Goal: Find specific page/section: Find specific page/section

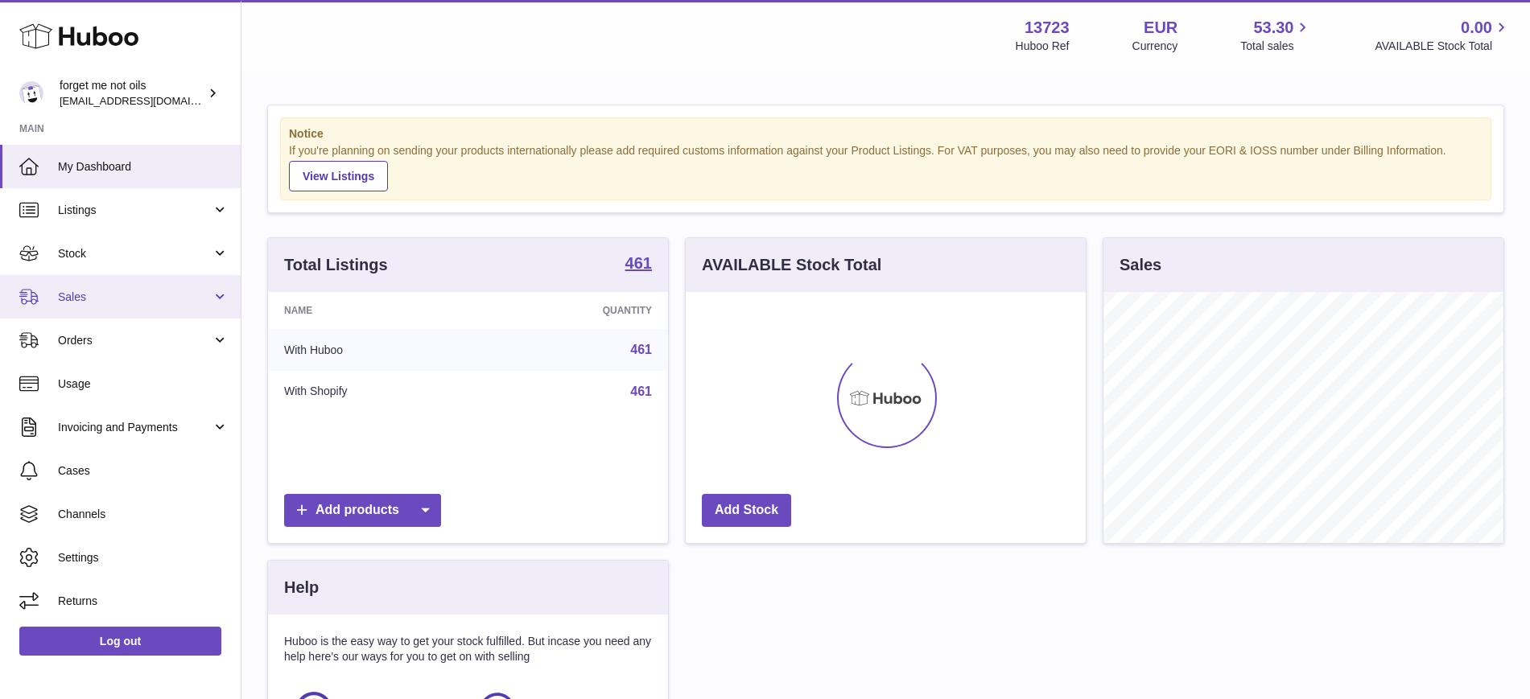
scroll to position [251, 400]
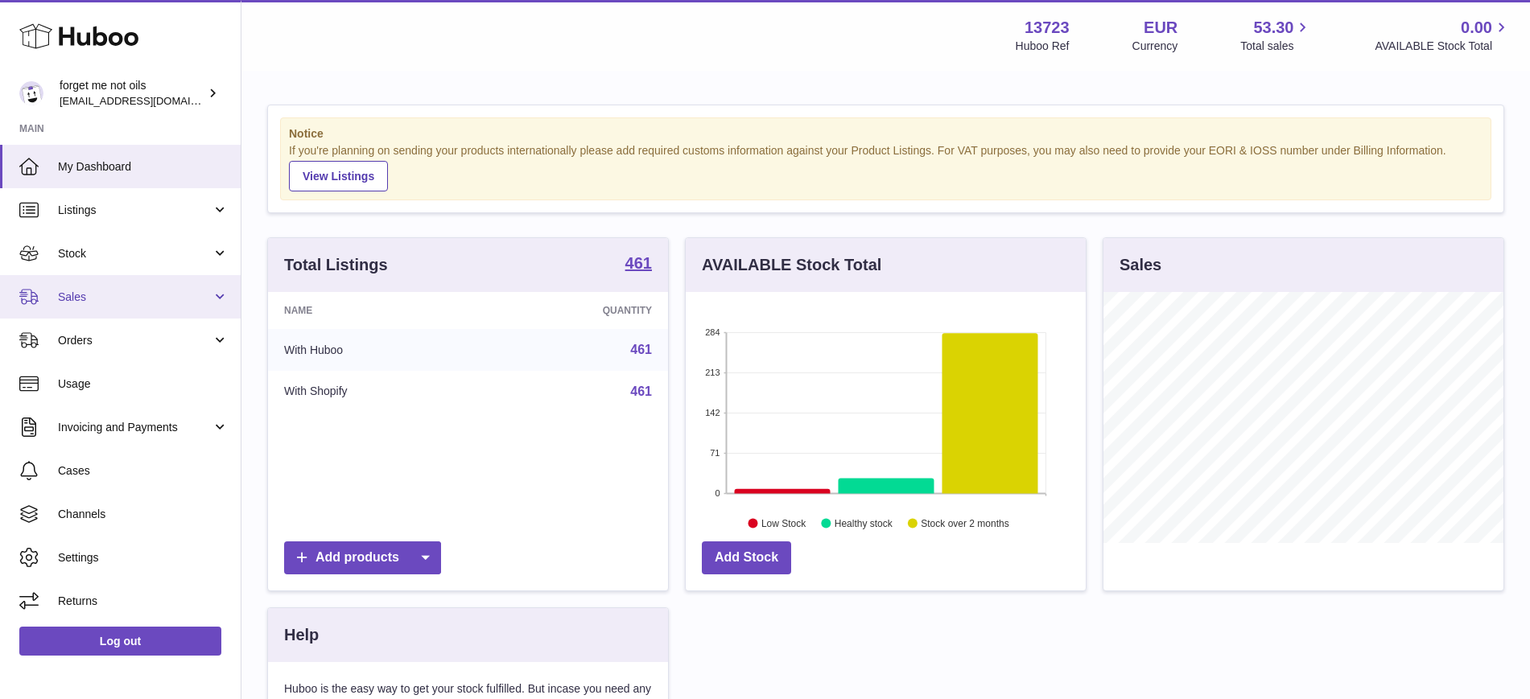
click at [183, 299] on span "Sales" at bounding box center [135, 297] width 154 height 15
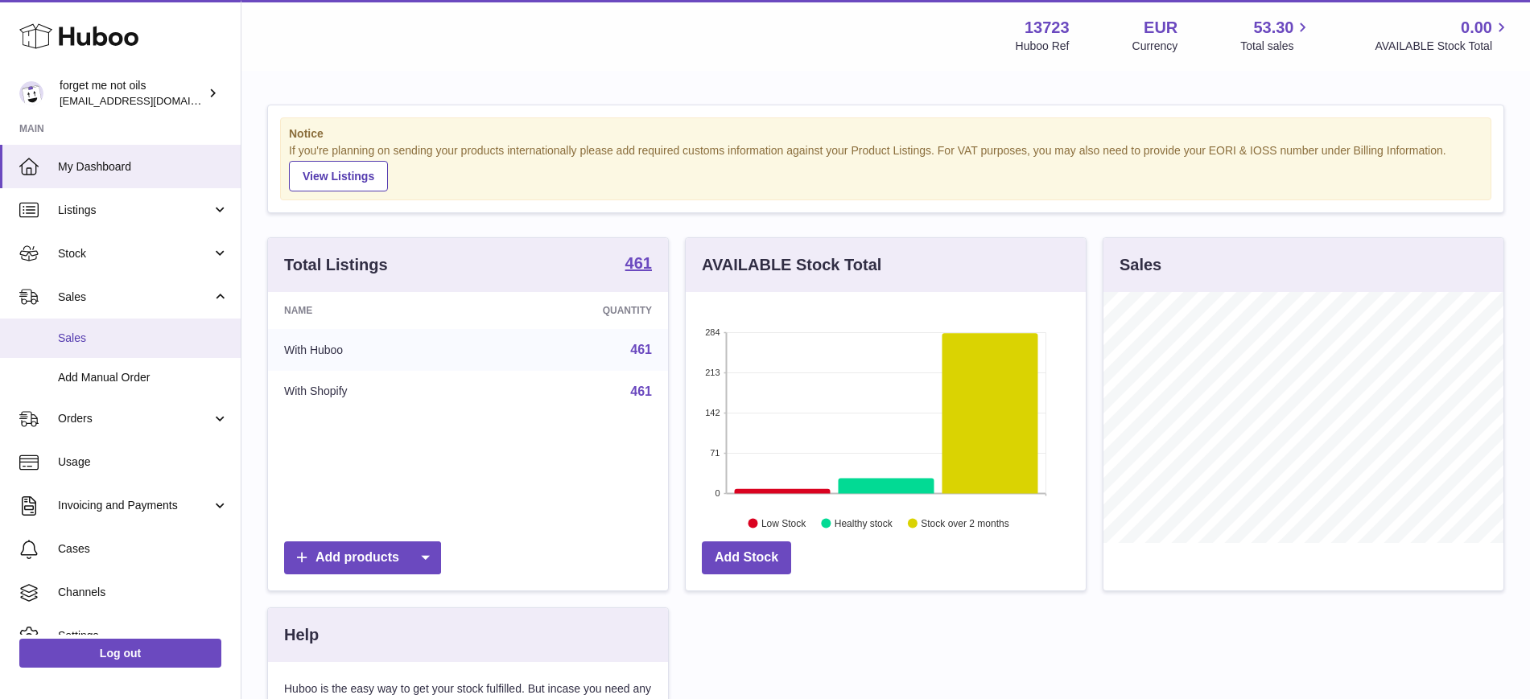
click at [150, 338] on span "Sales" at bounding box center [143, 338] width 171 height 15
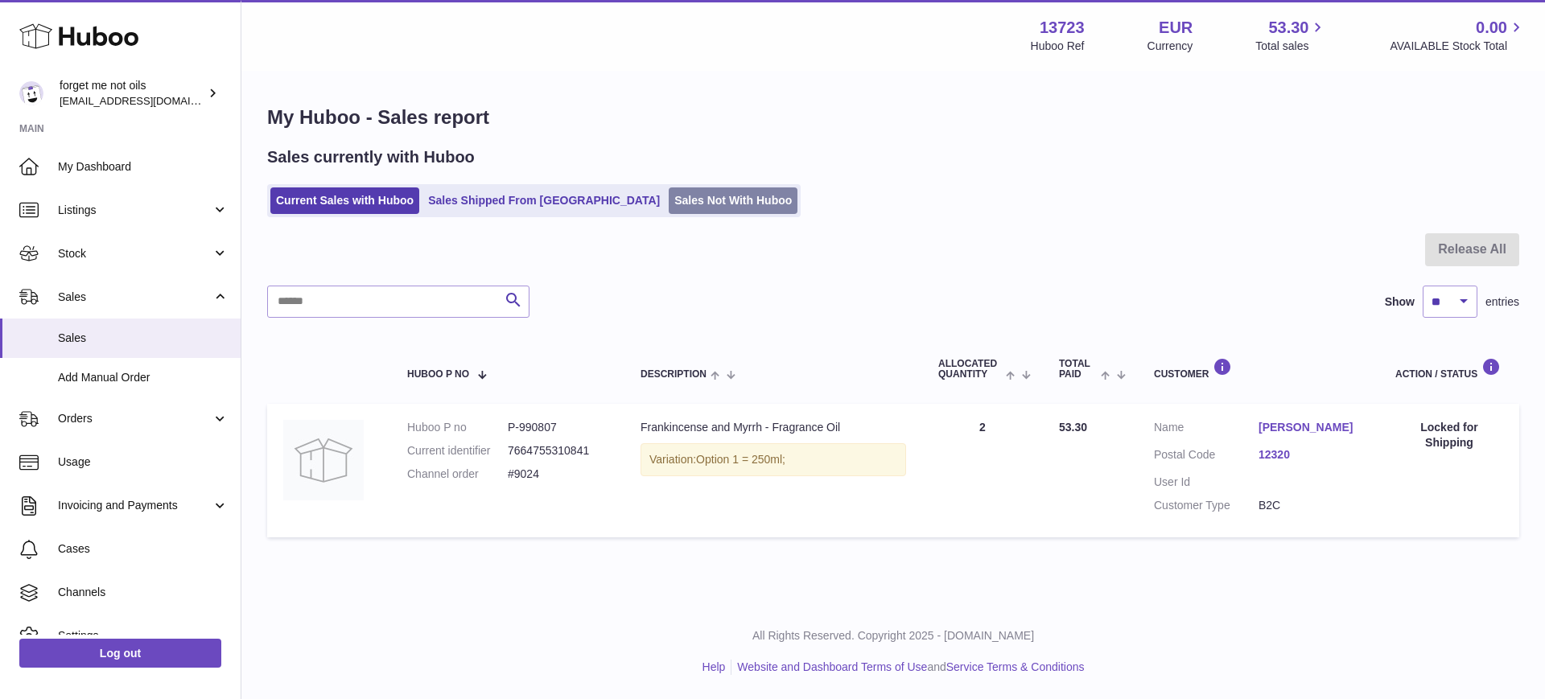
click at [669, 204] on link "Sales Not With Huboo" at bounding box center [733, 200] width 129 height 27
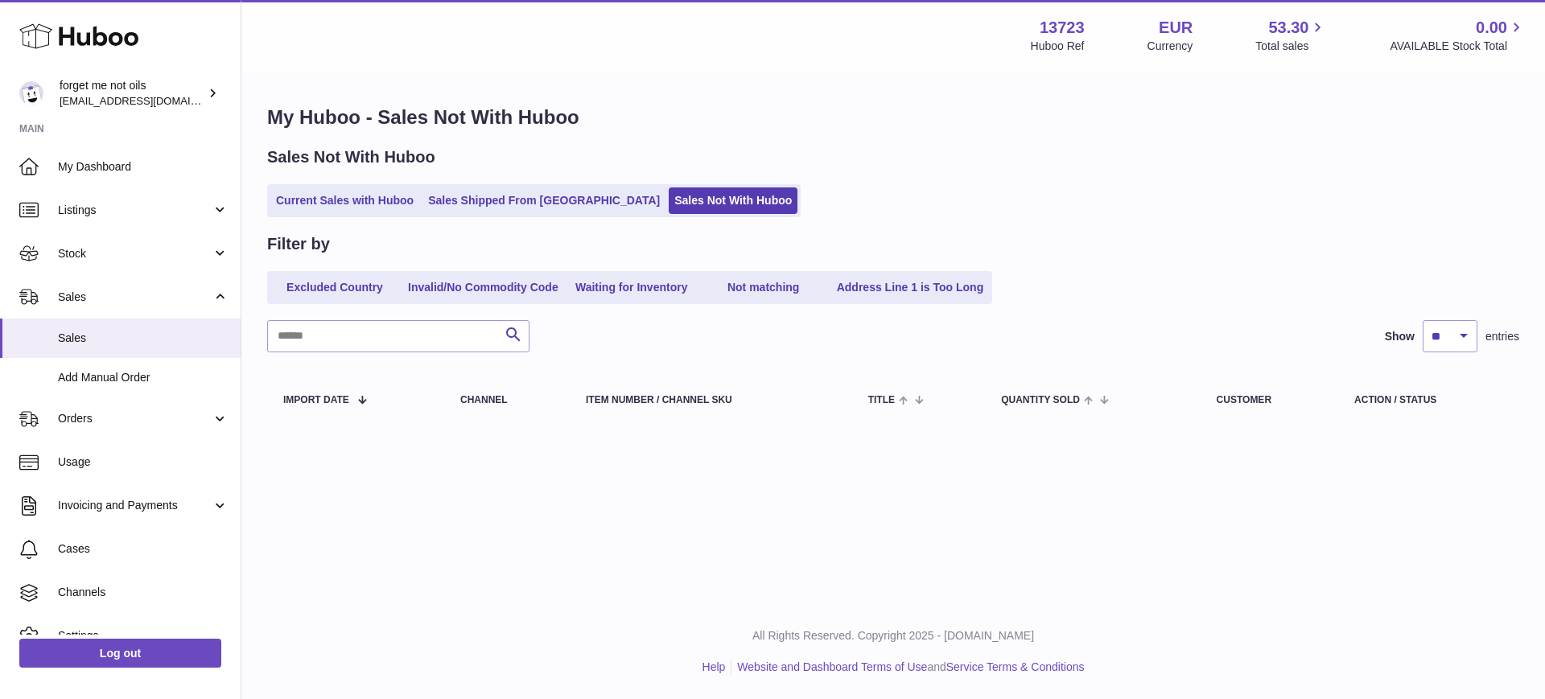
click at [462, 83] on div "My Huboo - Sales Not With Huboo Sales Not With Huboo Current Sales with Huboo S…" at bounding box center [893, 266] width 1304 height 389
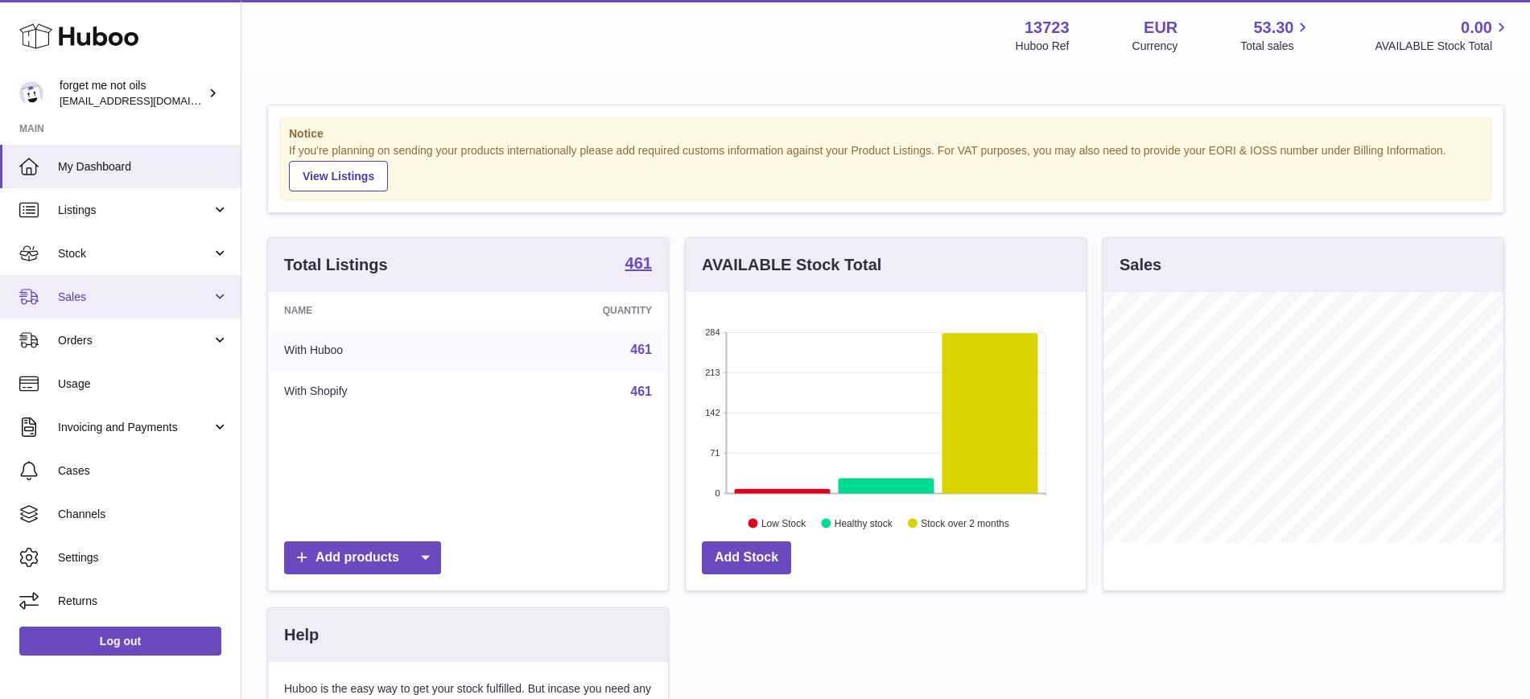
scroll to position [251, 400]
click at [156, 298] on span "Sales" at bounding box center [135, 297] width 154 height 15
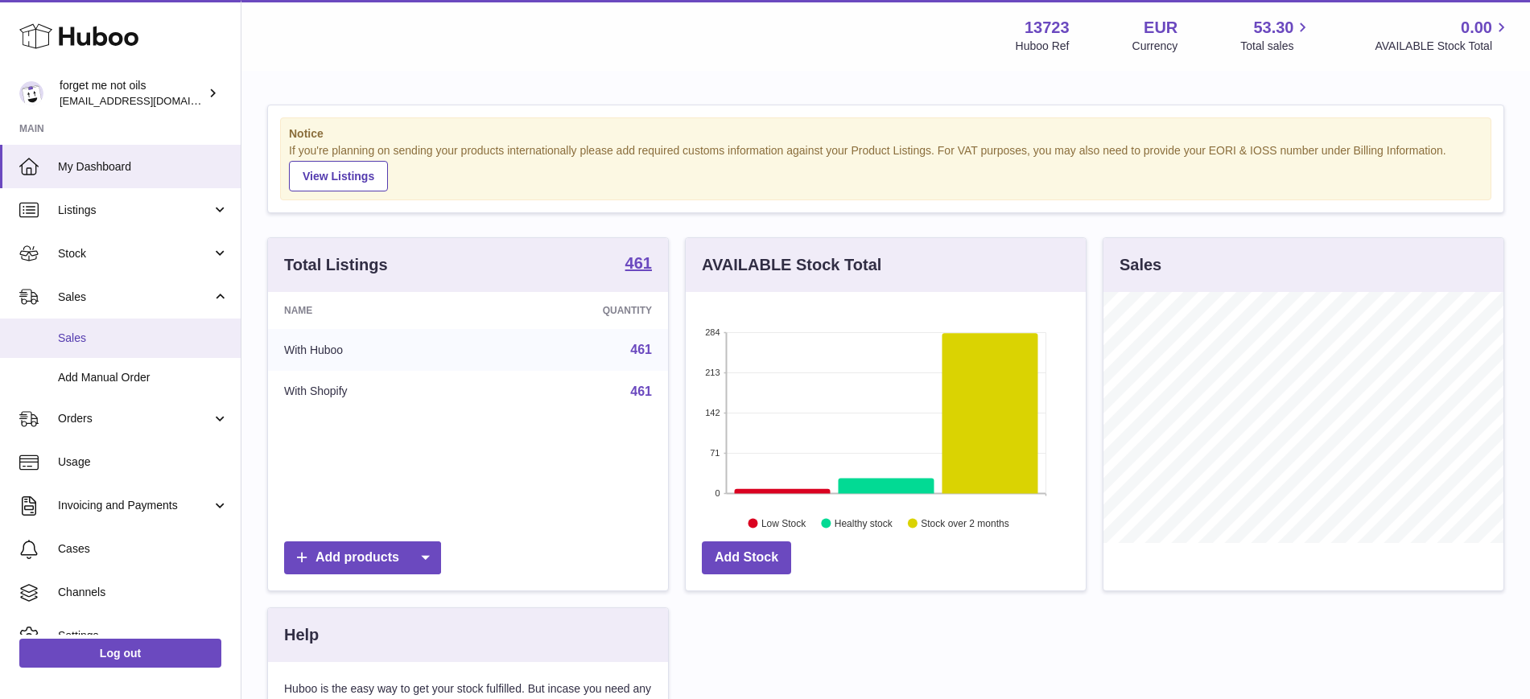
click at [153, 331] on span "Sales" at bounding box center [143, 338] width 171 height 15
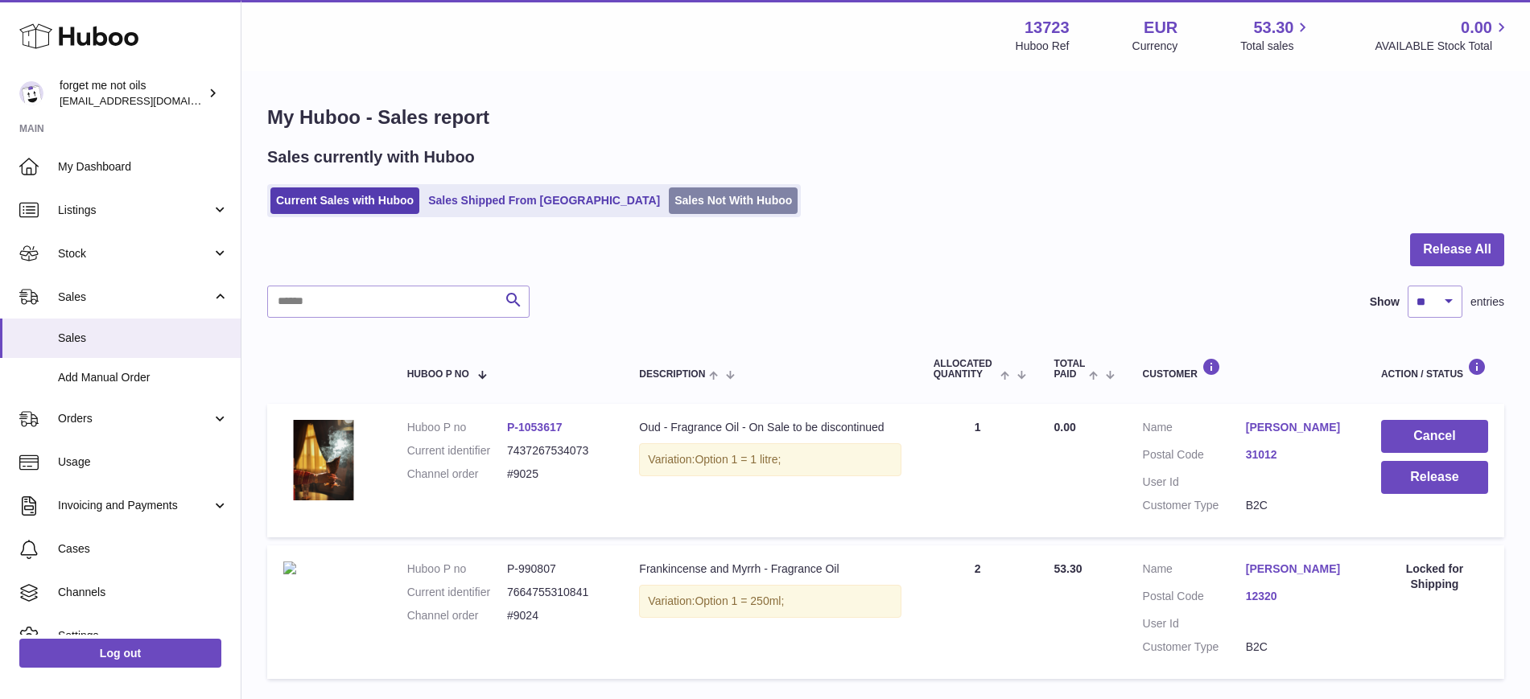
click at [669, 196] on link "Sales Not With Huboo" at bounding box center [733, 200] width 129 height 27
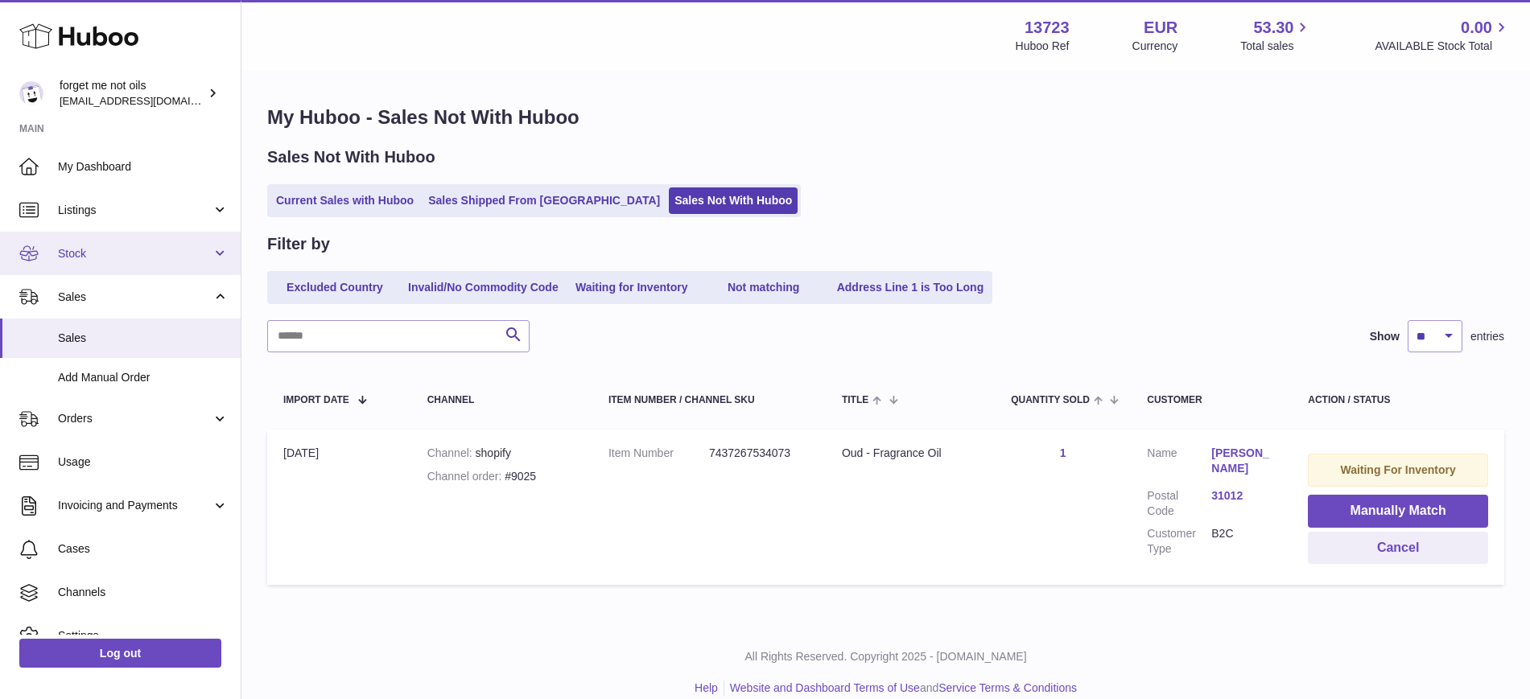
click at [183, 257] on span "Stock" at bounding box center [135, 253] width 154 height 15
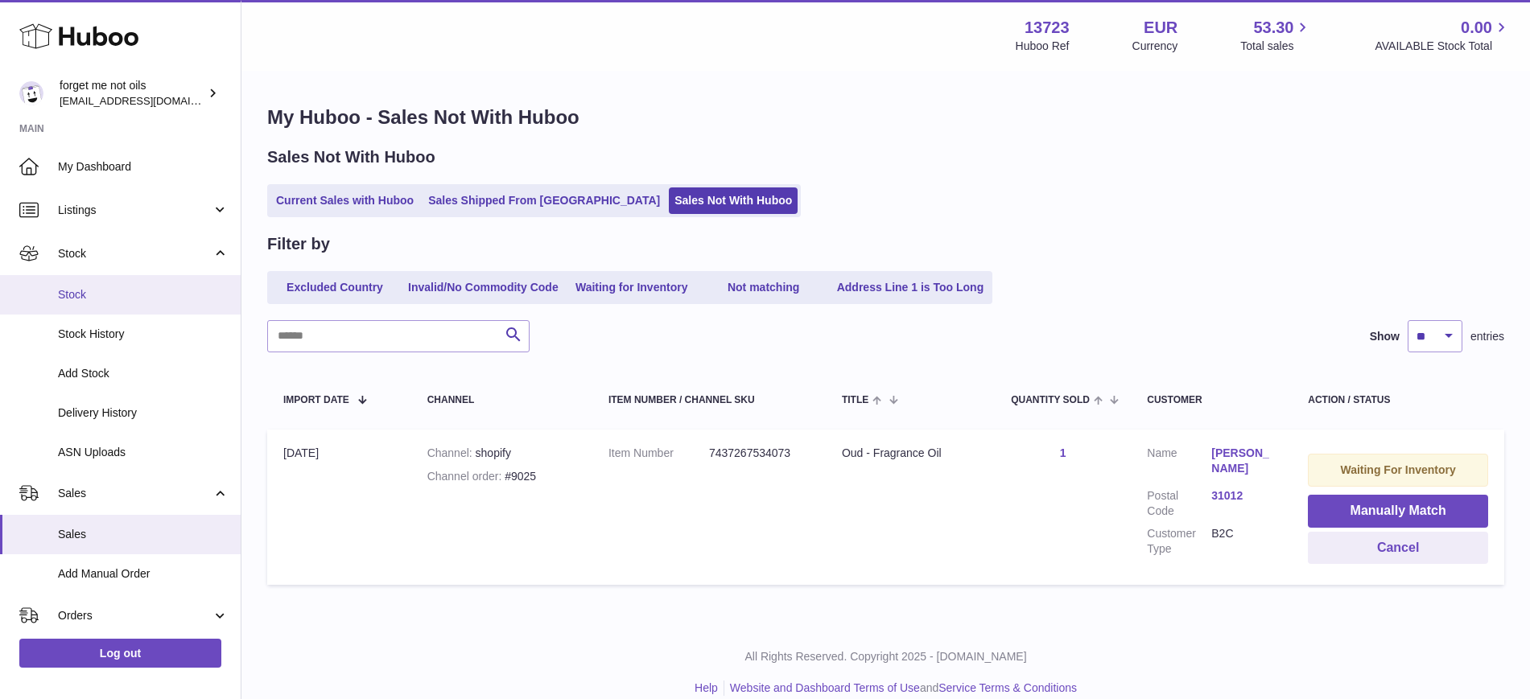
click at [154, 305] on link "Stock" at bounding box center [120, 294] width 241 height 39
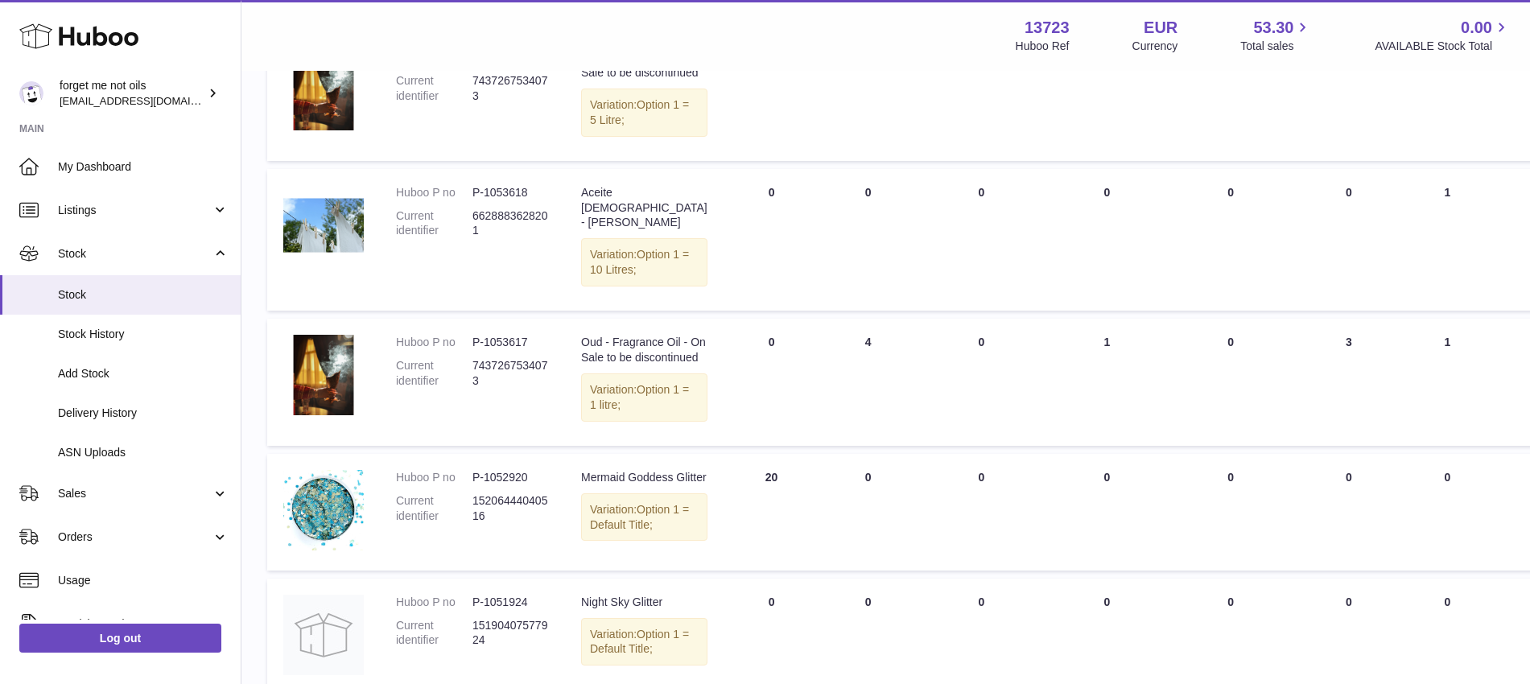
scroll to position [302, 0]
